Goal: Information Seeking & Learning: Find specific fact

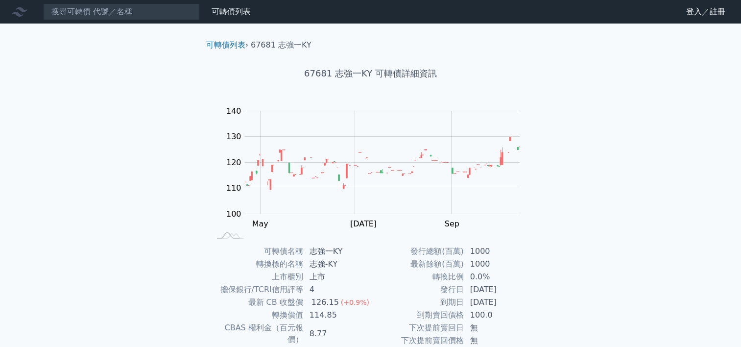
scroll to position [107, 0]
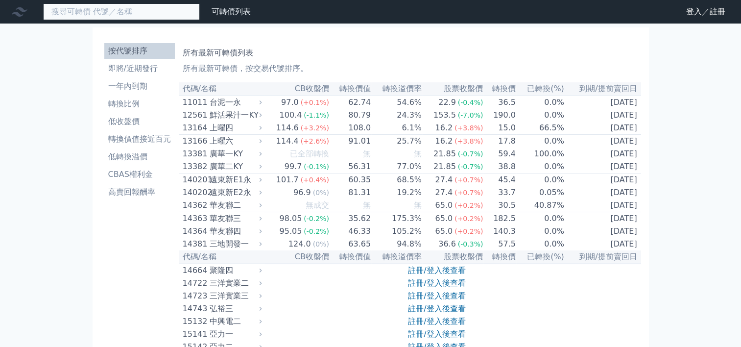
click at [138, 9] on input at bounding box center [121, 11] width 157 height 17
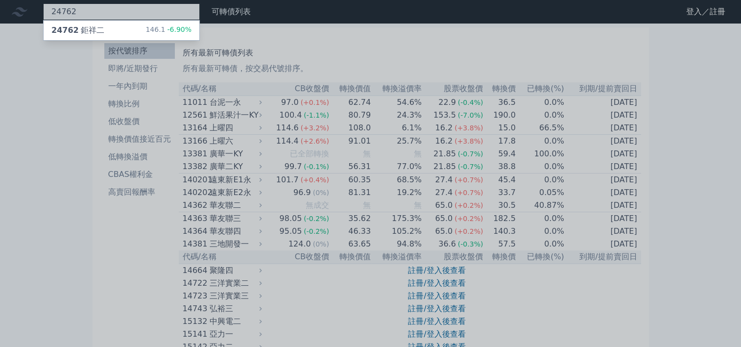
type input "24762"
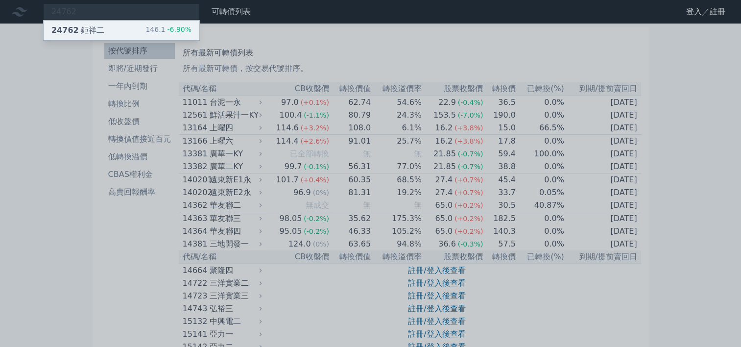
click at [139, 26] on div "24762 鉅祥二 146.1 -6.90%" at bounding box center [122, 31] width 156 height 20
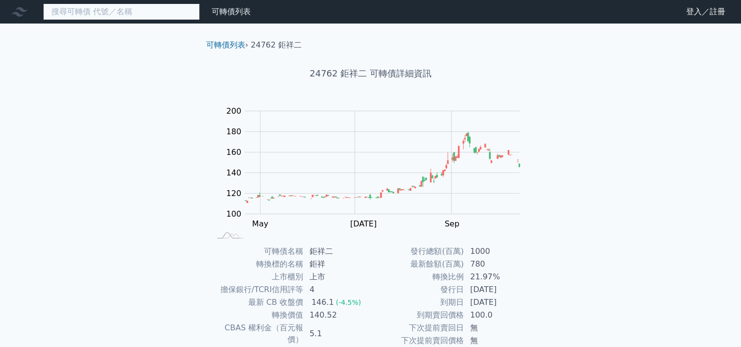
click at [100, 10] on input at bounding box center [121, 11] width 157 height 17
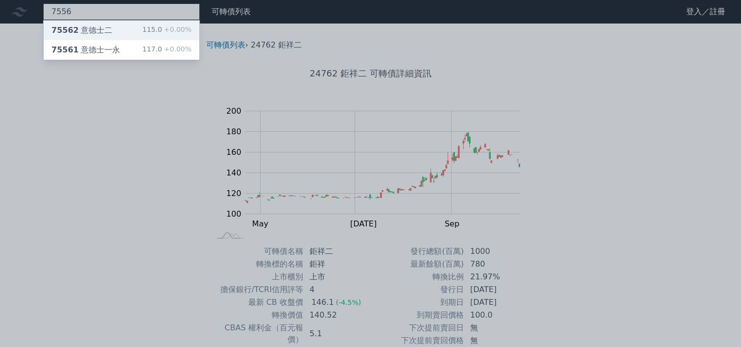
type input "7556"
click at [100, 26] on div "75562 意德士二" at bounding box center [81, 30] width 61 height 12
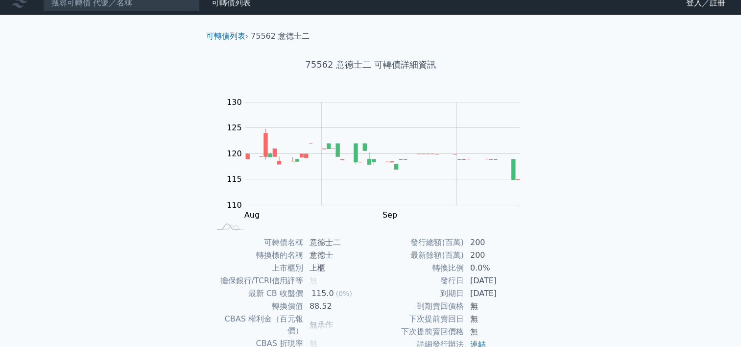
scroll to position [107, 0]
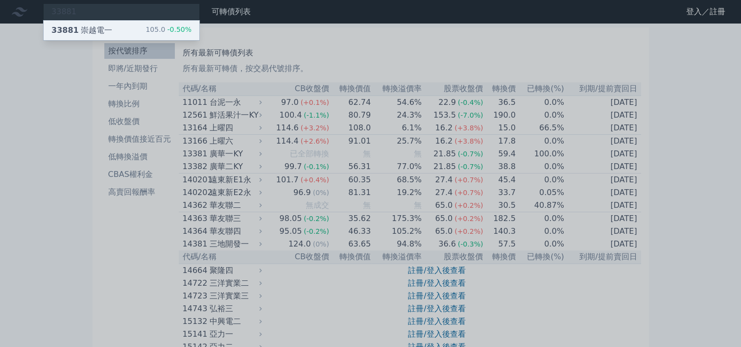
type input "33881"
click at [103, 30] on div "33881 崇越電一" at bounding box center [81, 30] width 61 height 12
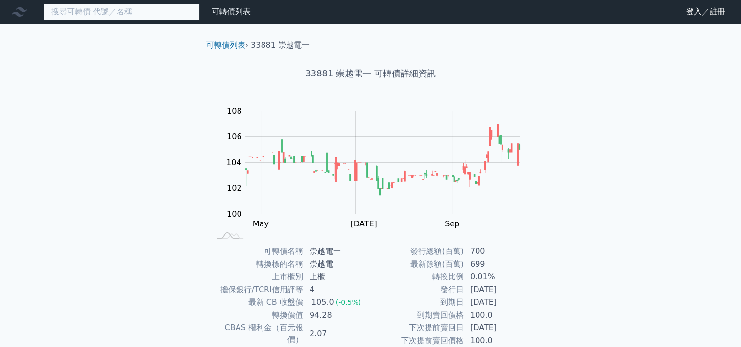
click at [114, 12] on input at bounding box center [121, 11] width 157 height 17
click at [91, 11] on input at bounding box center [121, 11] width 157 height 17
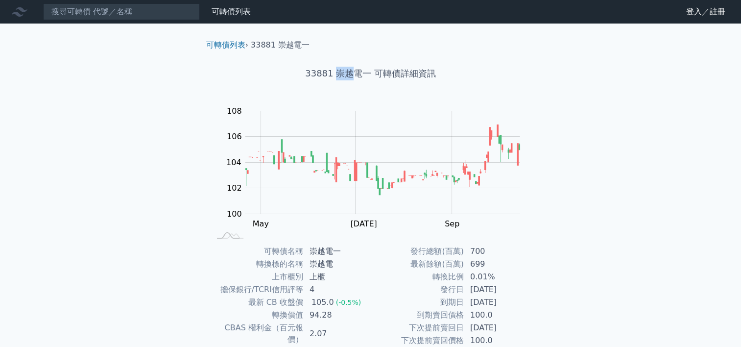
drag, startPoint x: 335, startPoint y: 73, endPoint x: 343, endPoint y: 72, distance: 7.4
click at [343, 72] on h1 "33881 崇越電一 可轉債詳細資訊" at bounding box center [370, 74] width 345 height 14
drag, startPoint x: 343, startPoint y: 72, endPoint x: 368, endPoint y: 75, distance: 25.1
click at [368, 75] on h1 "33881 崇越電一 可轉債詳細資訊" at bounding box center [370, 74] width 345 height 14
copy h1 "33881 崇越電一"
